Goal: Task Accomplishment & Management: Complete application form

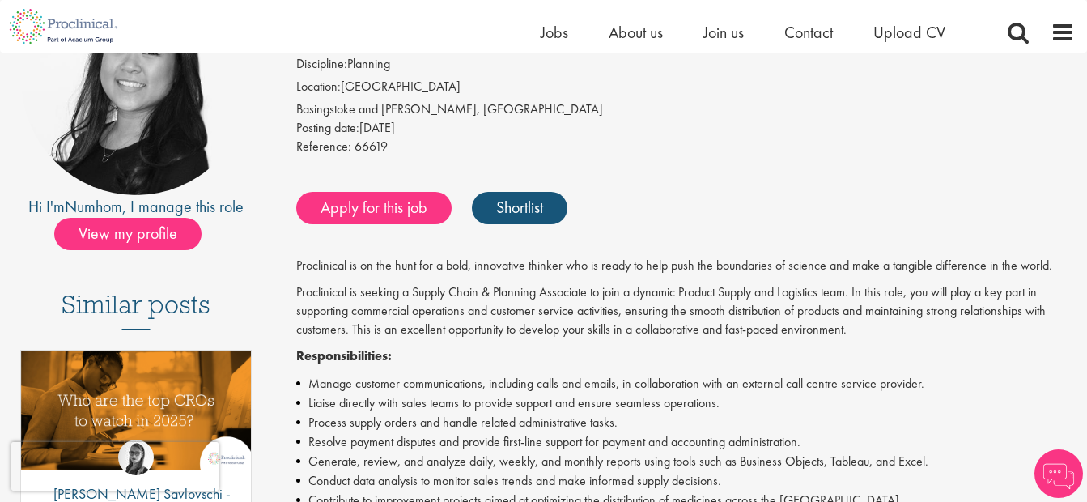
scroll to position [243, 0]
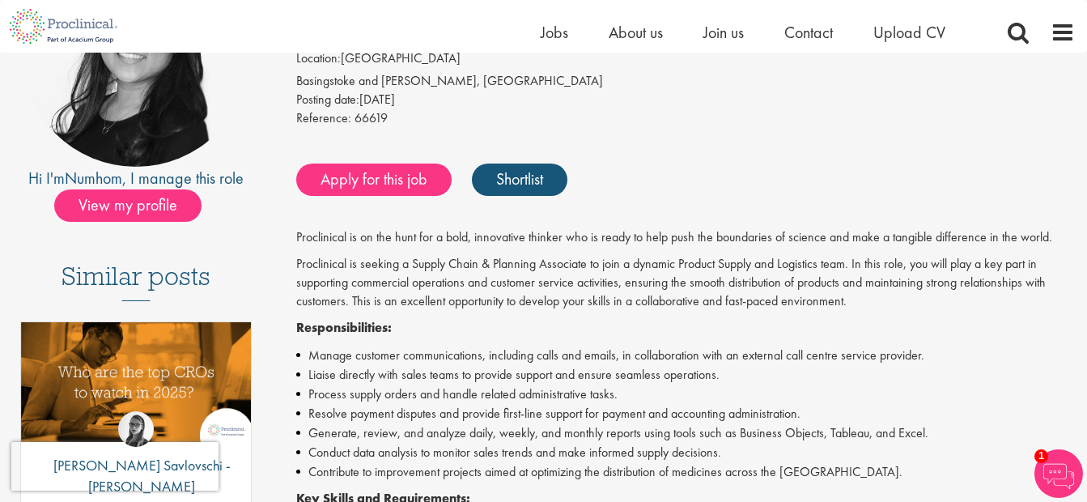
click at [426, 197] on div "Apply for this job Shortlist" at bounding box center [683, 179] width 783 height 49
click at [385, 186] on link "Apply for this job" at bounding box center [373, 179] width 155 height 32
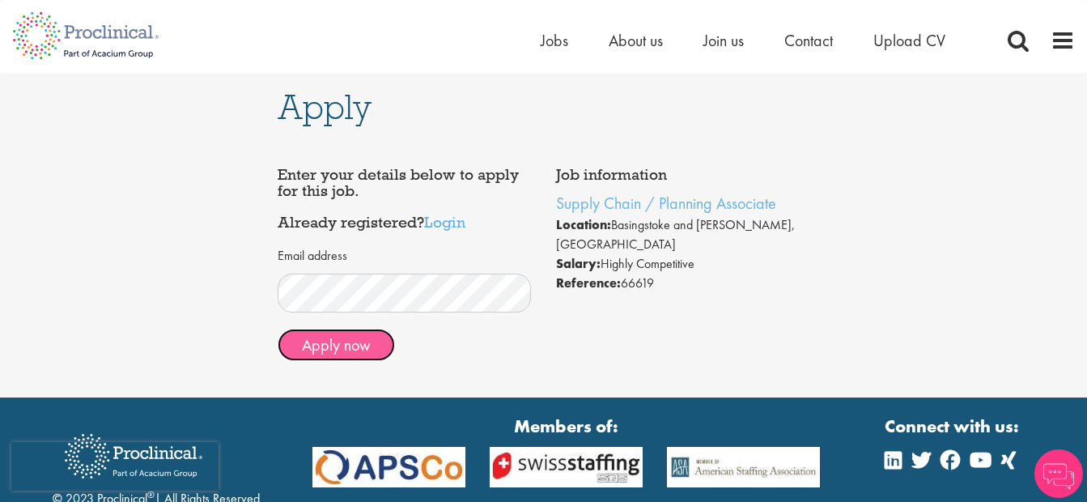
click at [343, 351] on button "Apply now" at bounding box center [336, 345] width 117 height 32
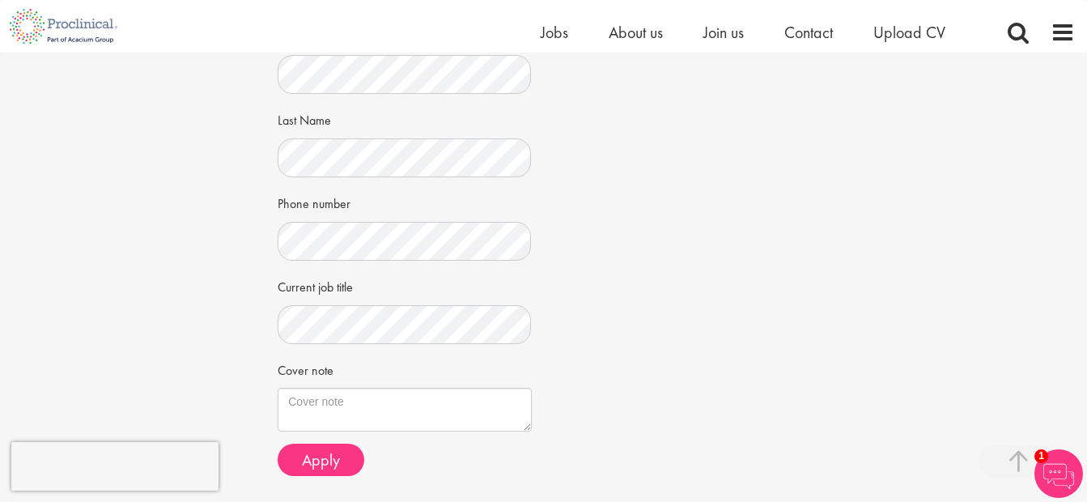
scroll to position [324, 0]
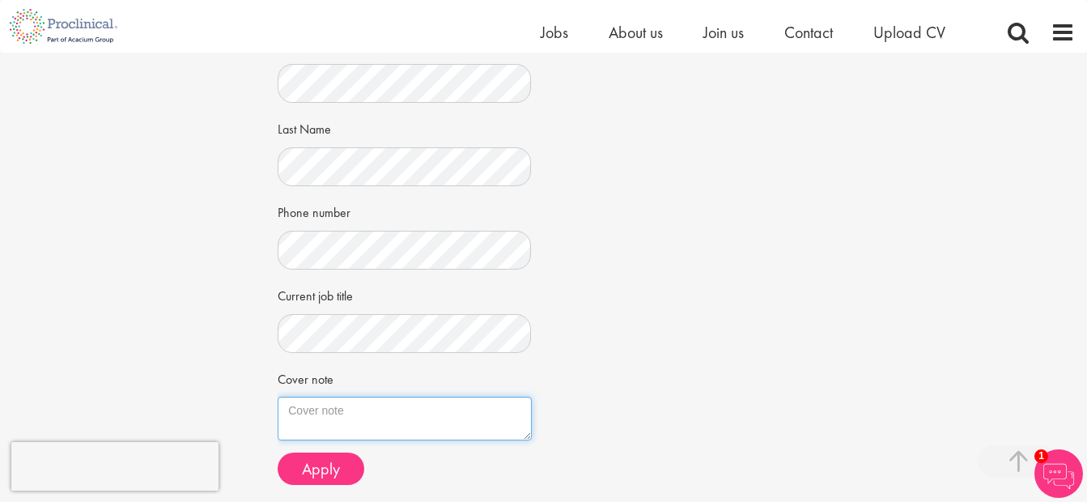
click at [366, 417] on textarea "Cover note" at bounding box center [404, 419] width 253 height 44
click at [388, 414] on textarea "Cover note" at bounding box center [404, 419] width 253 height 44
click at [354, 417] on textarea "Cover note" at bounding box center [404, 419] width 253 height 44
paste textarea "I am writing to express my interest in the suitable role. With over a decade of…"
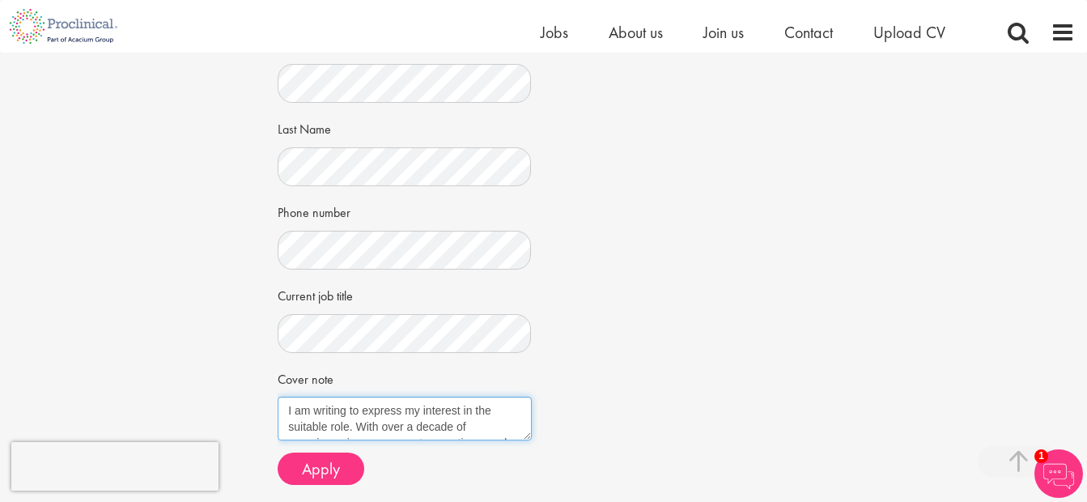
scroll to position [383, 0]
type textarea "I am writing to express my interest in the suitable role. With over a decade of…"
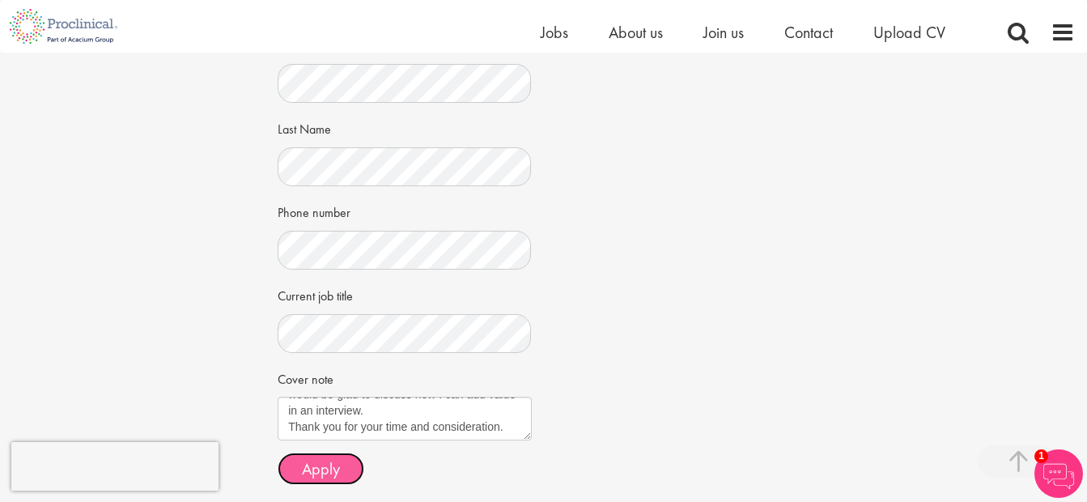
click at [354, 464] on button "Apply" at bounding box center [321, 468] width 87 height 32
